Goal: Task Accomplishment & Management: Manage account settings

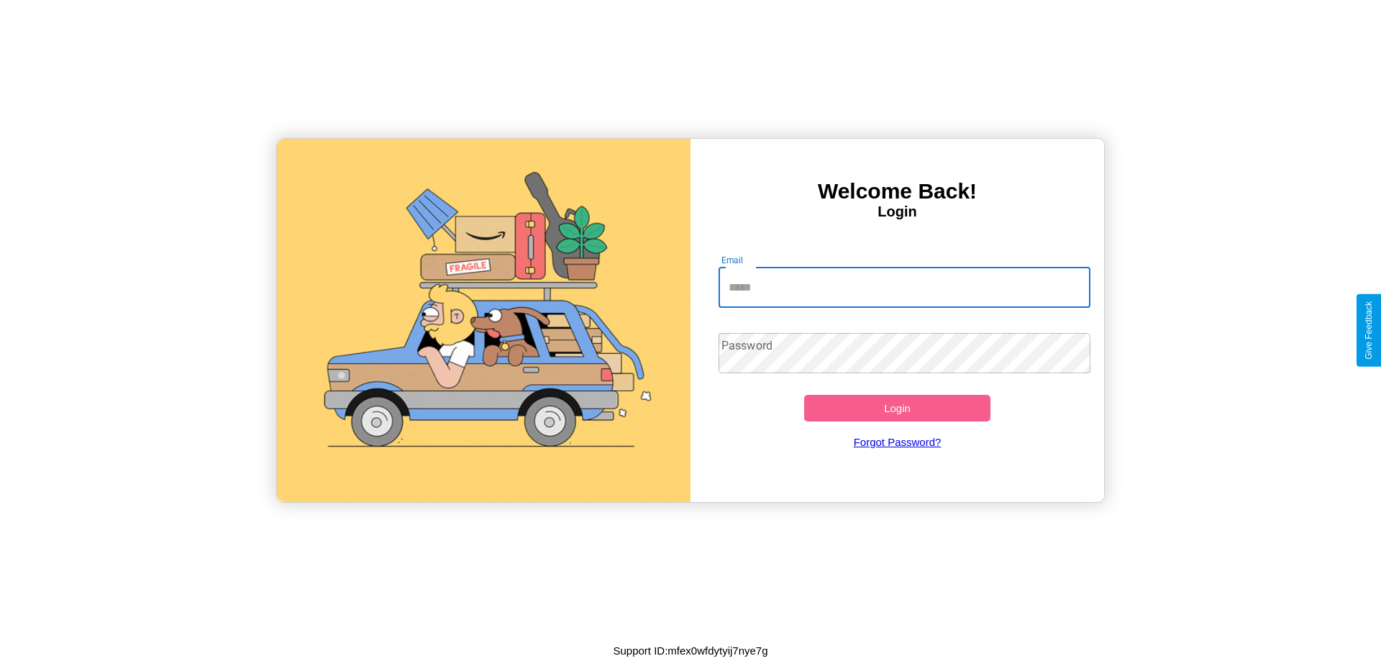
click at [904, 287] on input "Email" at bounding box center [904, 288] width 373 height 40
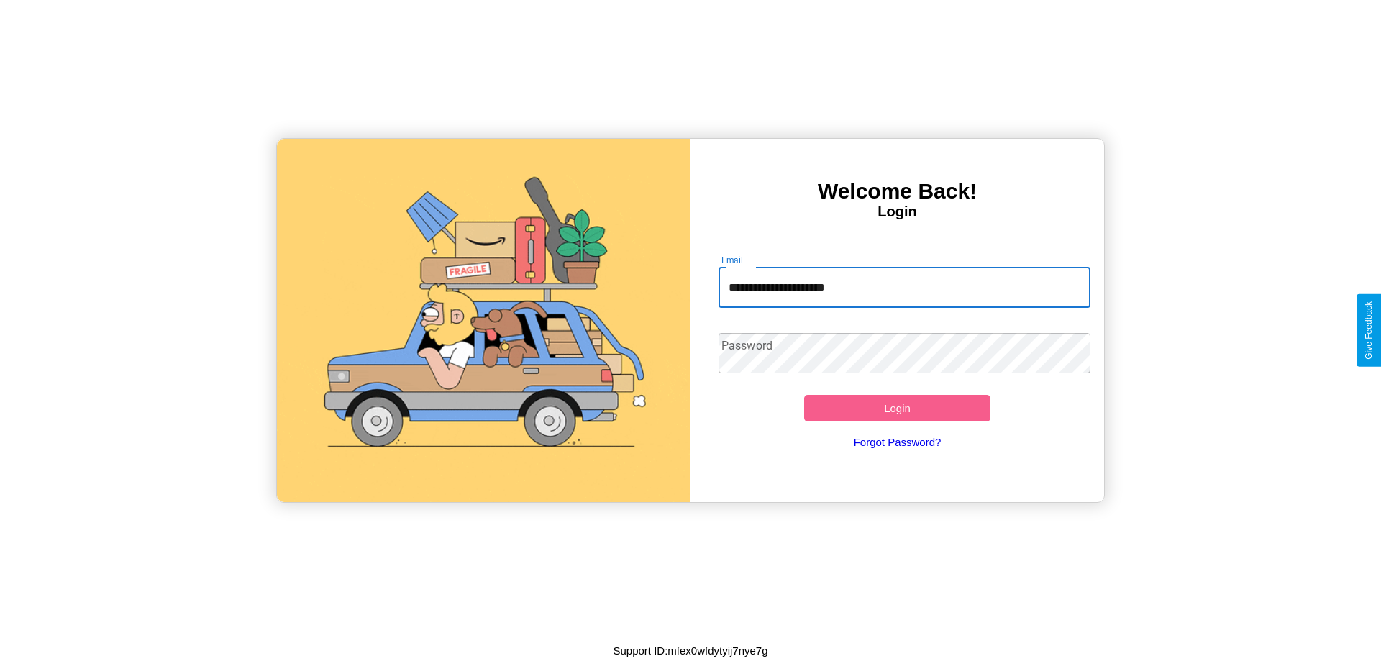
type input "**********"
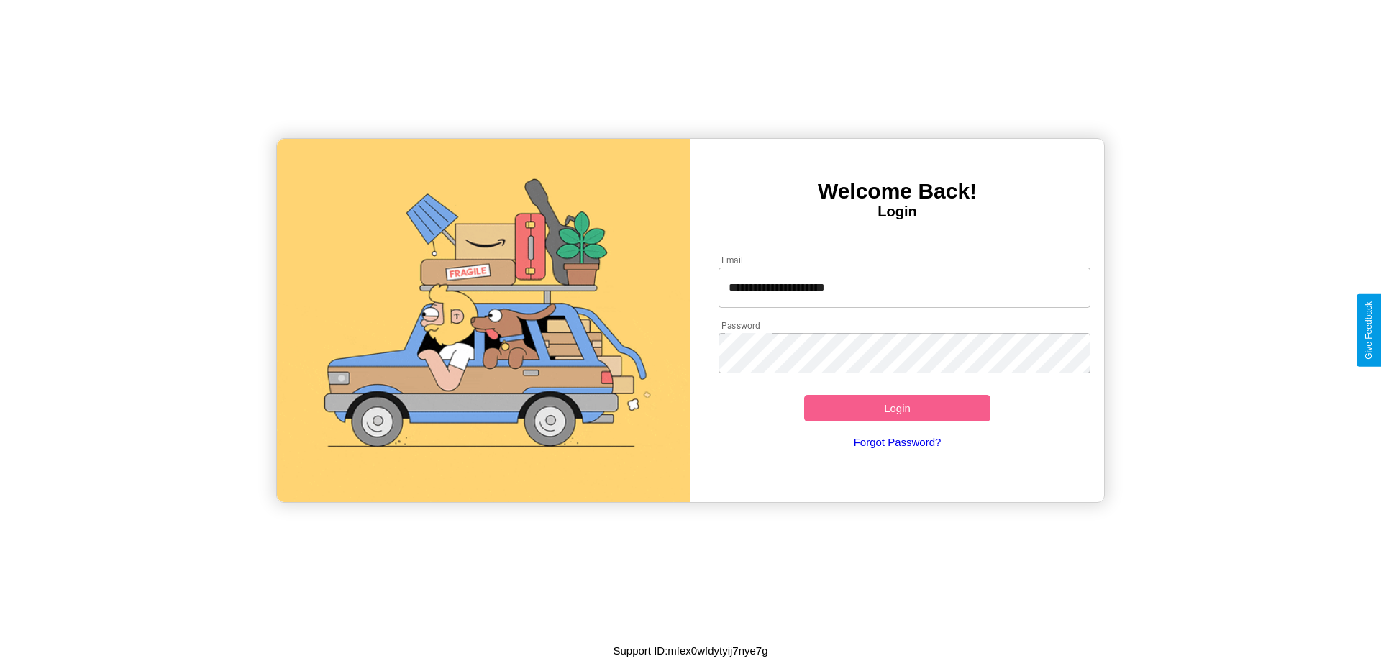
click at [897, 408] on button "Login" at bounding box center [897, 408] width 186 height 27
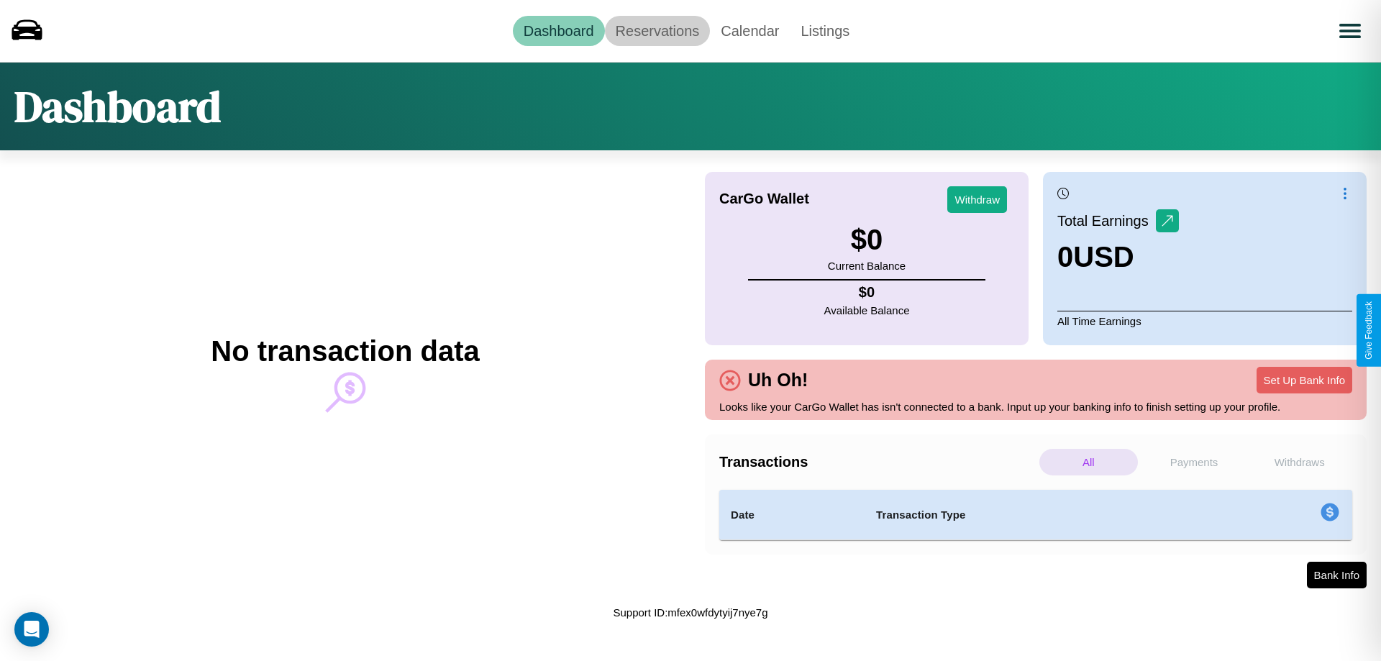
click at [657, 30] on link "Reservations" at bounding box center [658, 31] width 106 height 30
